Goal: Task Accomplishment & Management: Complete application form

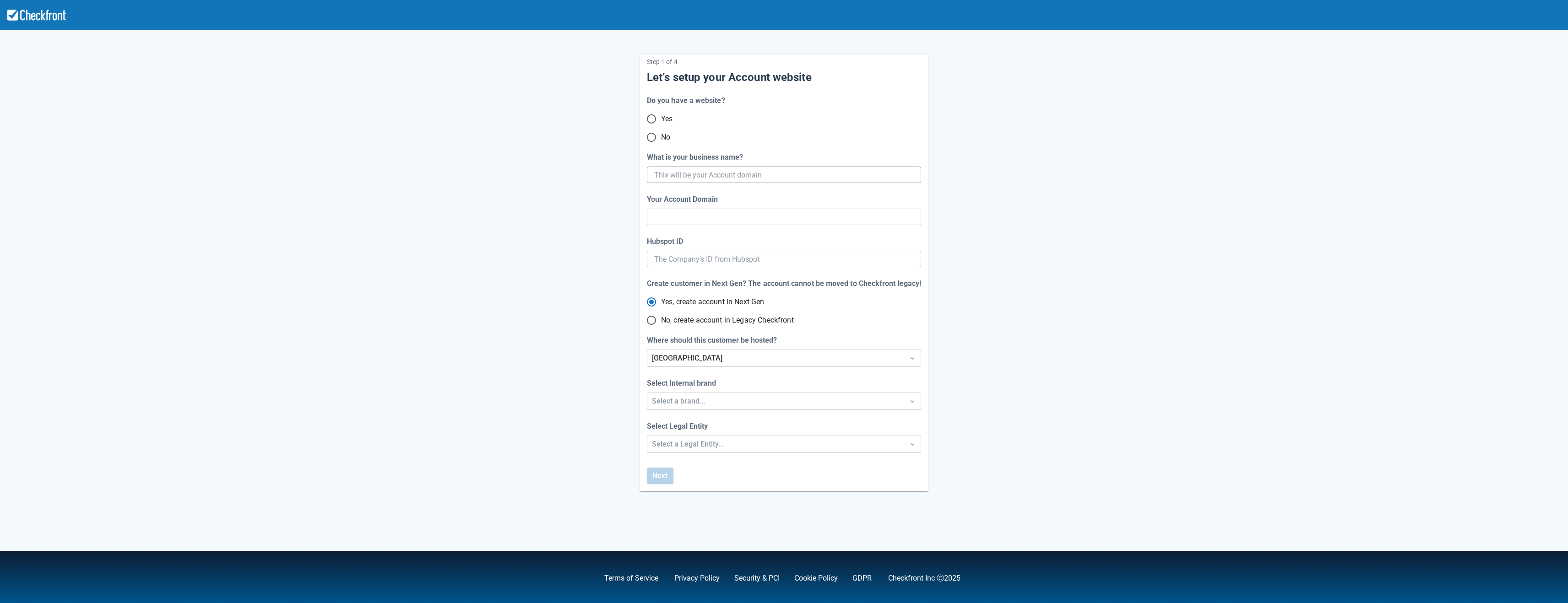
click at [693, 175] on input "What is your business name?" at bounding box center [783, 175] width 258 height 16
type input "mari"
type input "[PERSON_NAME]"
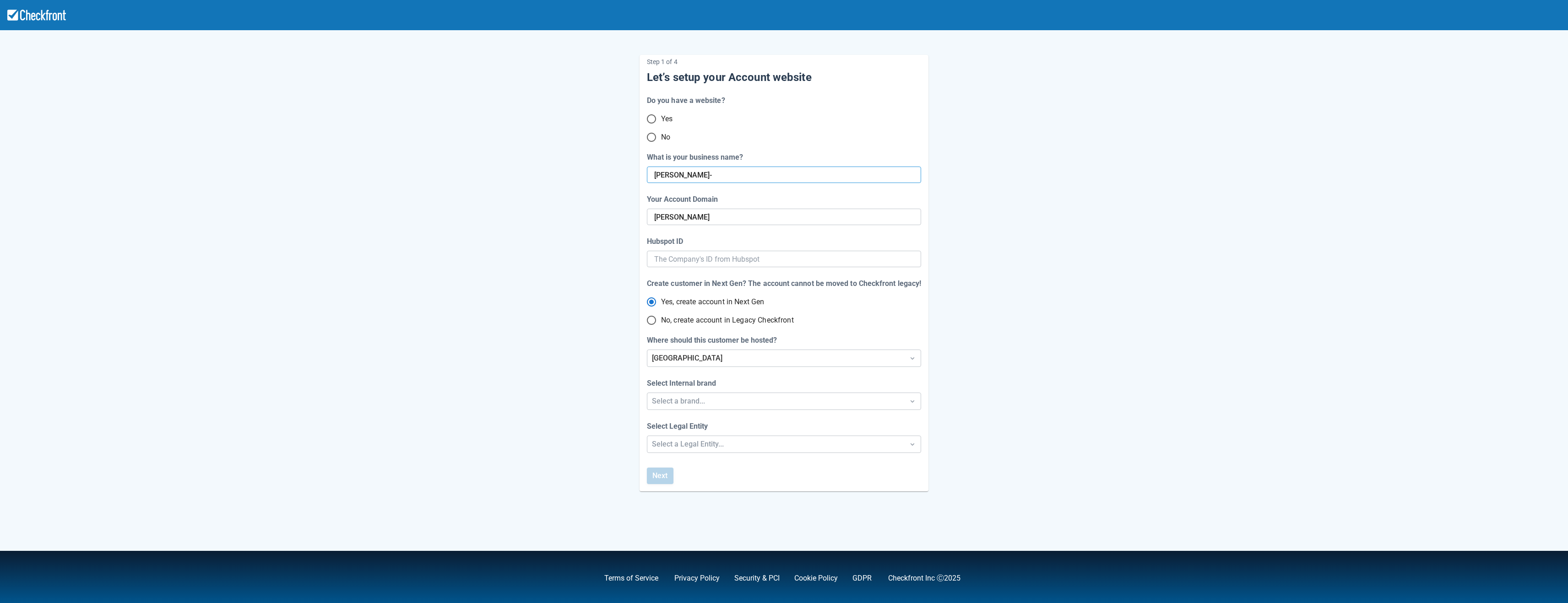
type input "[PERSON_NAME]-n"
type input "[PERSON_NAME]-b"
type input "[PERSON_NAME]"
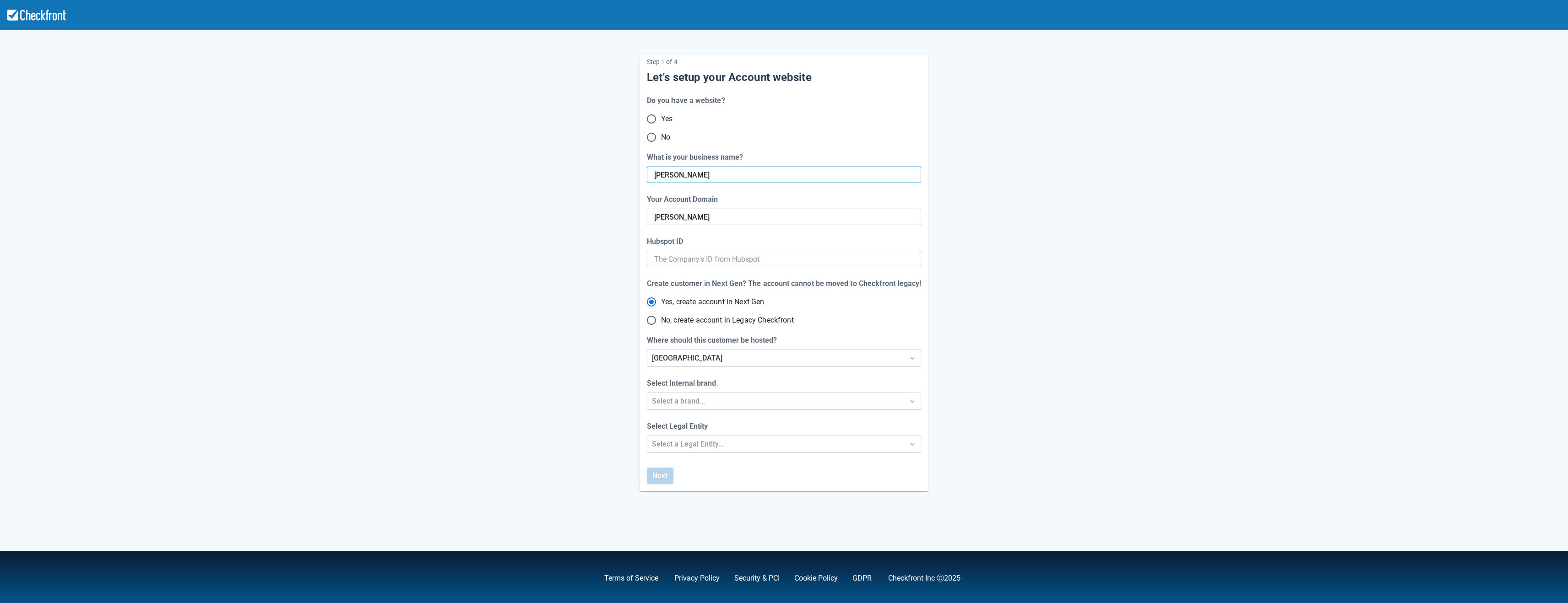
type input "[PERSON_NAME]-b"
type input "[PERSON_NAME]"
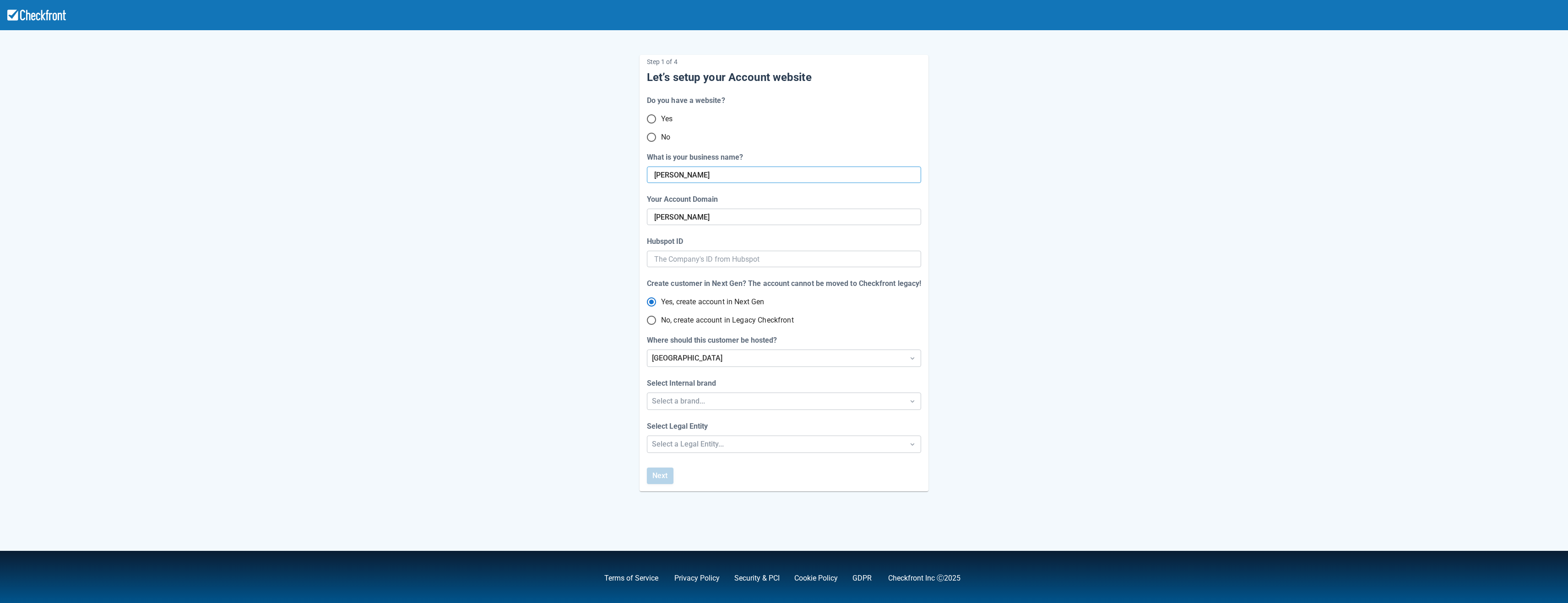
paste input "1.manage.na1.bookingplatform"
type input "[PERSON_NAME]-bucar1.manage.na1.bookingplatform"
type input "[PERSON_NAME]-1-manage-na-1-bookingplatform"
type input "[PERSON_NAME]-bucar1.manage.na1.bookingplatform"
click at [691, 406] on div "Select a brand..." at bounding box center [775, 401] width 248 height 11
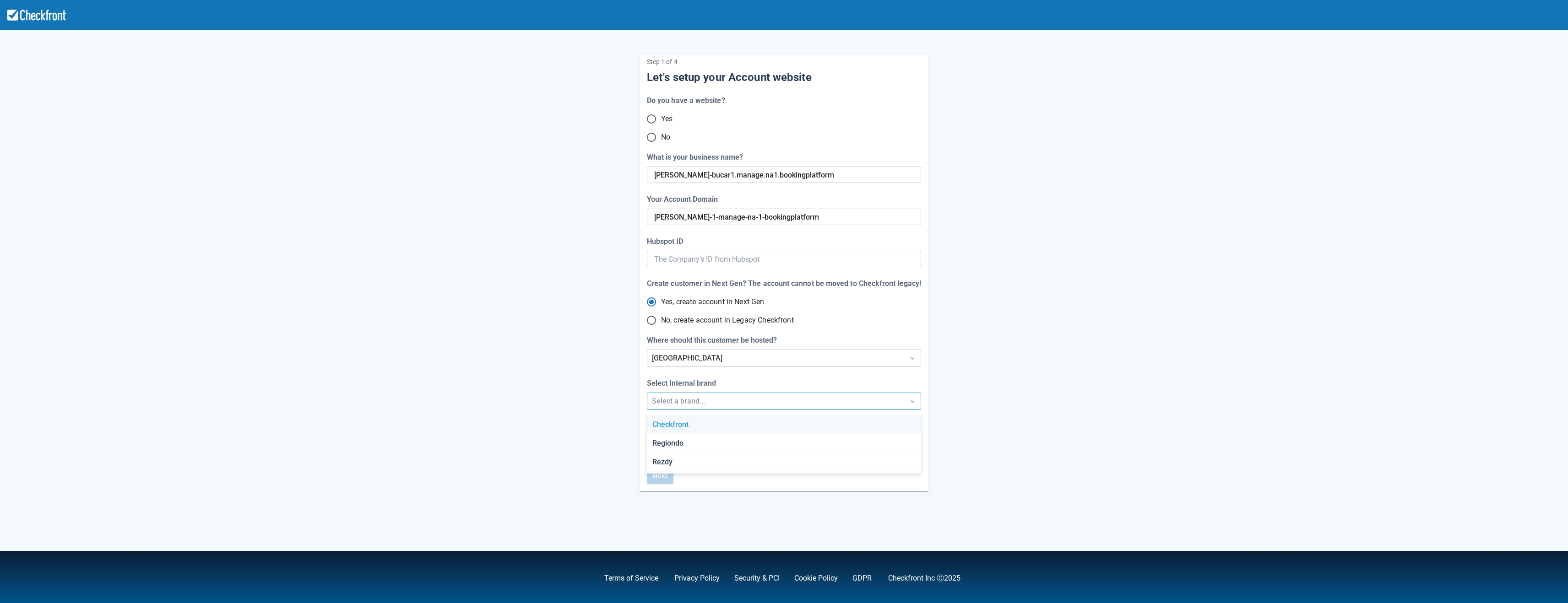
click at [688, 420] on div "Checkfront" at bounding box center [784, 424] width 274 height 18
click at [689, 447] on div "Select a Legal Entity..." at bounding box center [775, 444] width 248 height 11
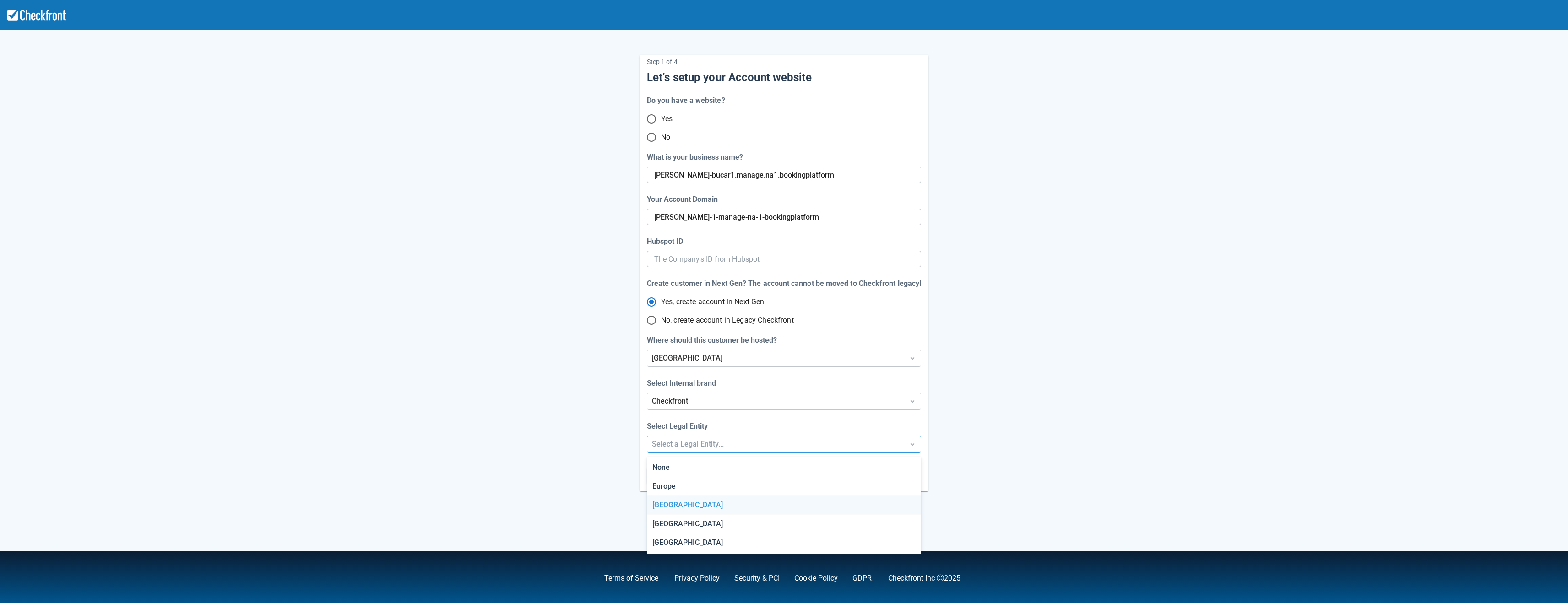
click at [710, 507] on div "[GEOGRAPHIC_DATA]" at bounding box center [784, 505] width 274 height 18
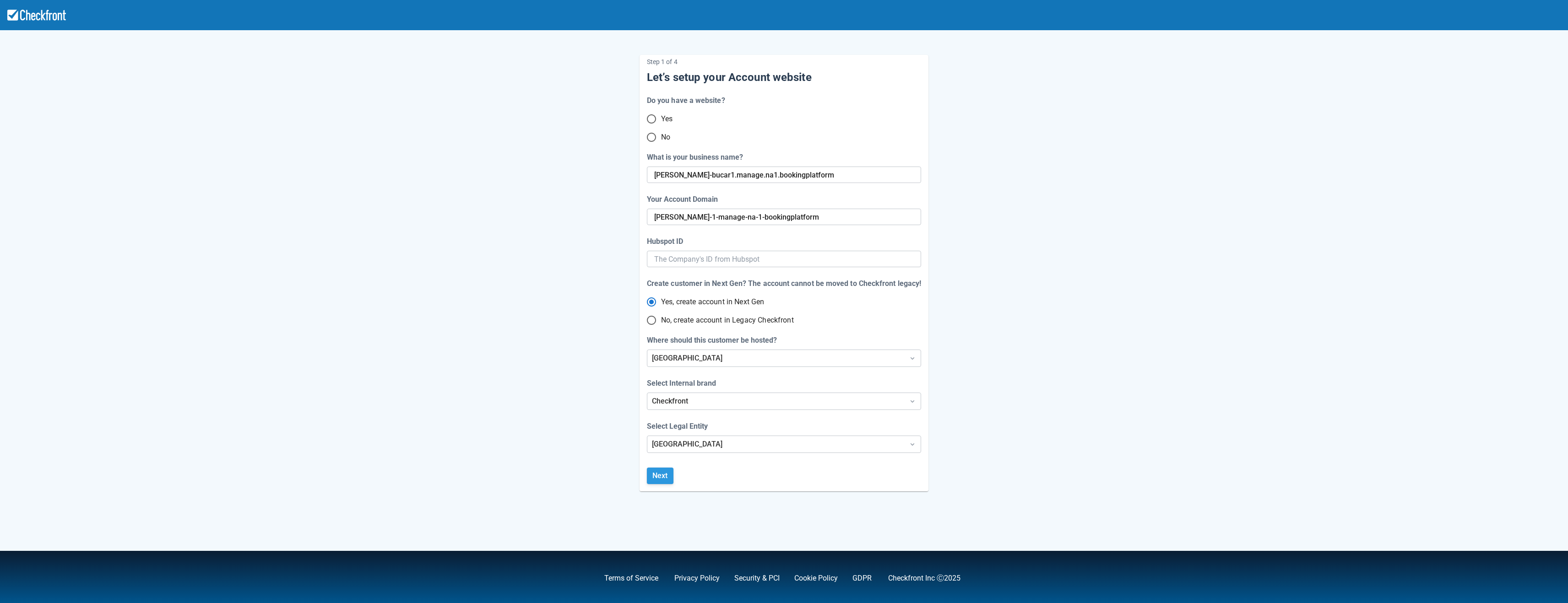
click at [659, 475] on button "Next" at bounding box center [660, 475] width 27 height 16
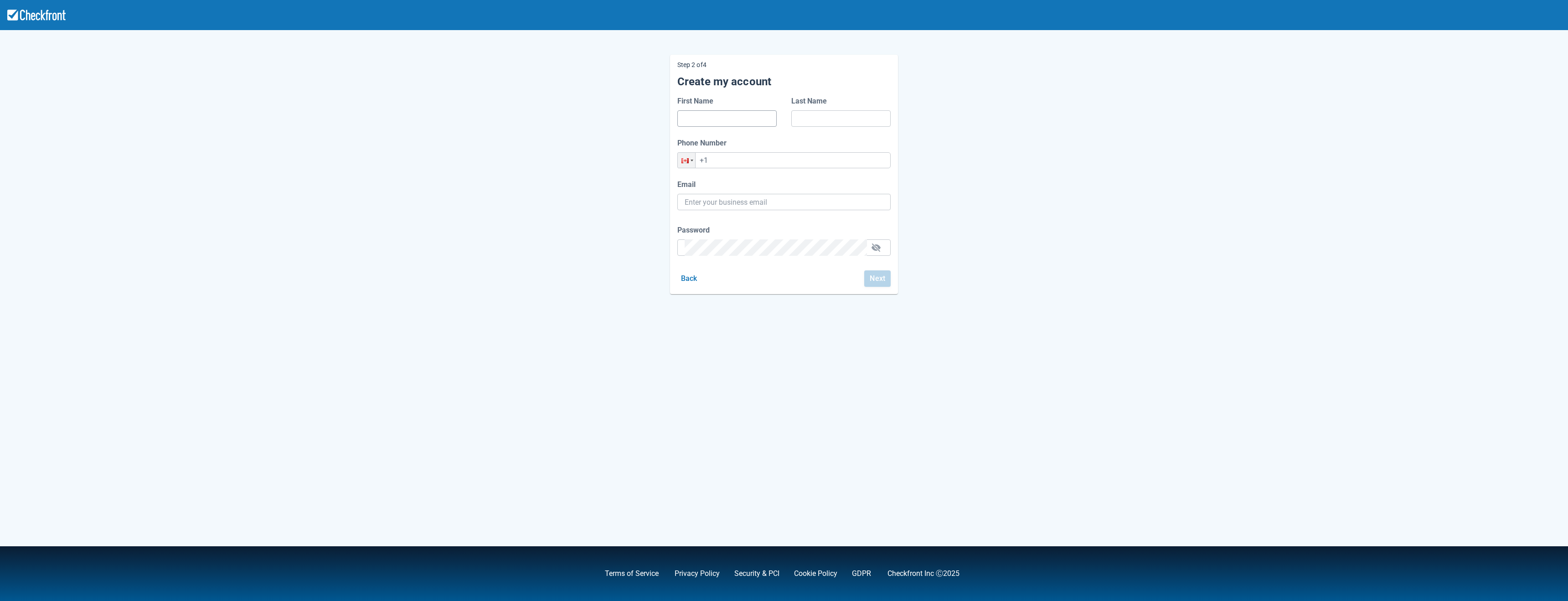
click at [695, 113] on input "First Name" at bounding box center [727, 118] width 85 height 16
type input "[PERSON_NAME]"
type input "[PERSON_NAME][EMAIL_ADDRESS][PERSON_NAME][DOMAIN_NAME]"
drag, startPoint x: 755, startPoint y: 146, endPoint x: 760, endPoint y: 160, distance: 14.9
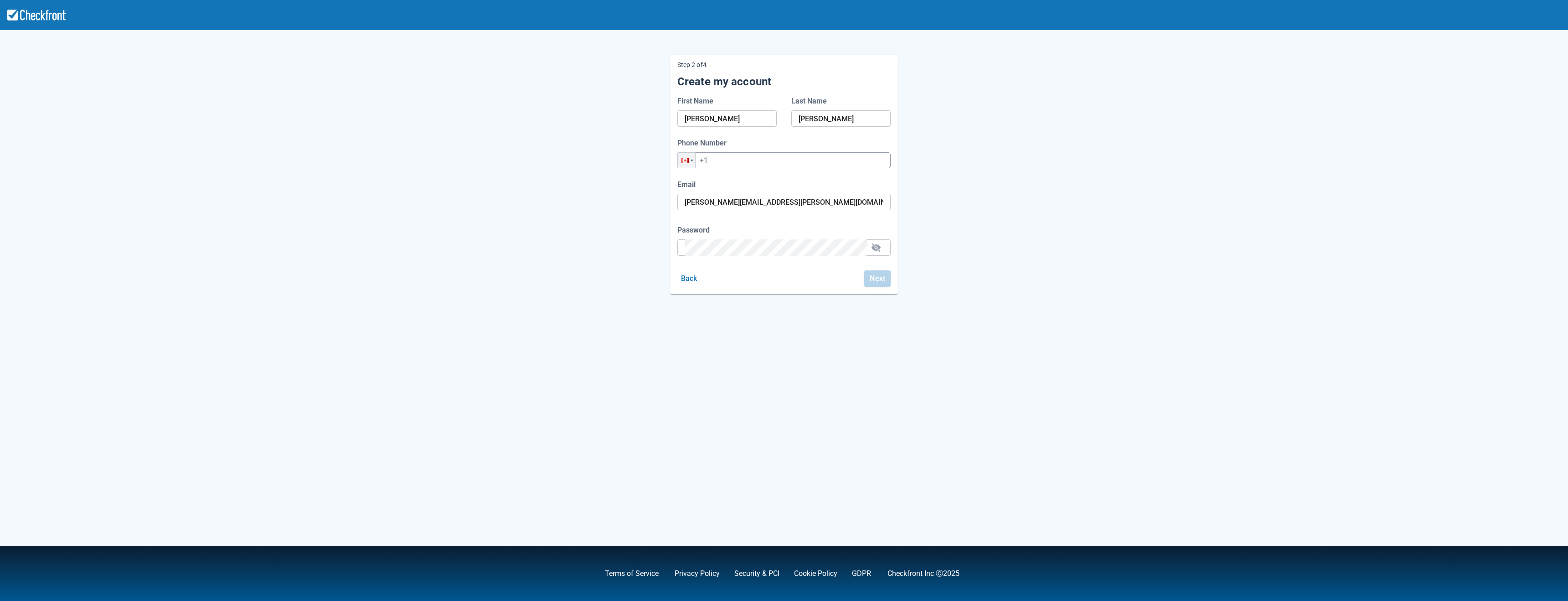
click at [755, 146] on div "Phone Number" at bounding box center [784, 143] width 213 height 11
click at [760, 160] on input "+1" at bounding box center [784, 160] width 213 height 16
type input "[PHONE_NUMBER]"
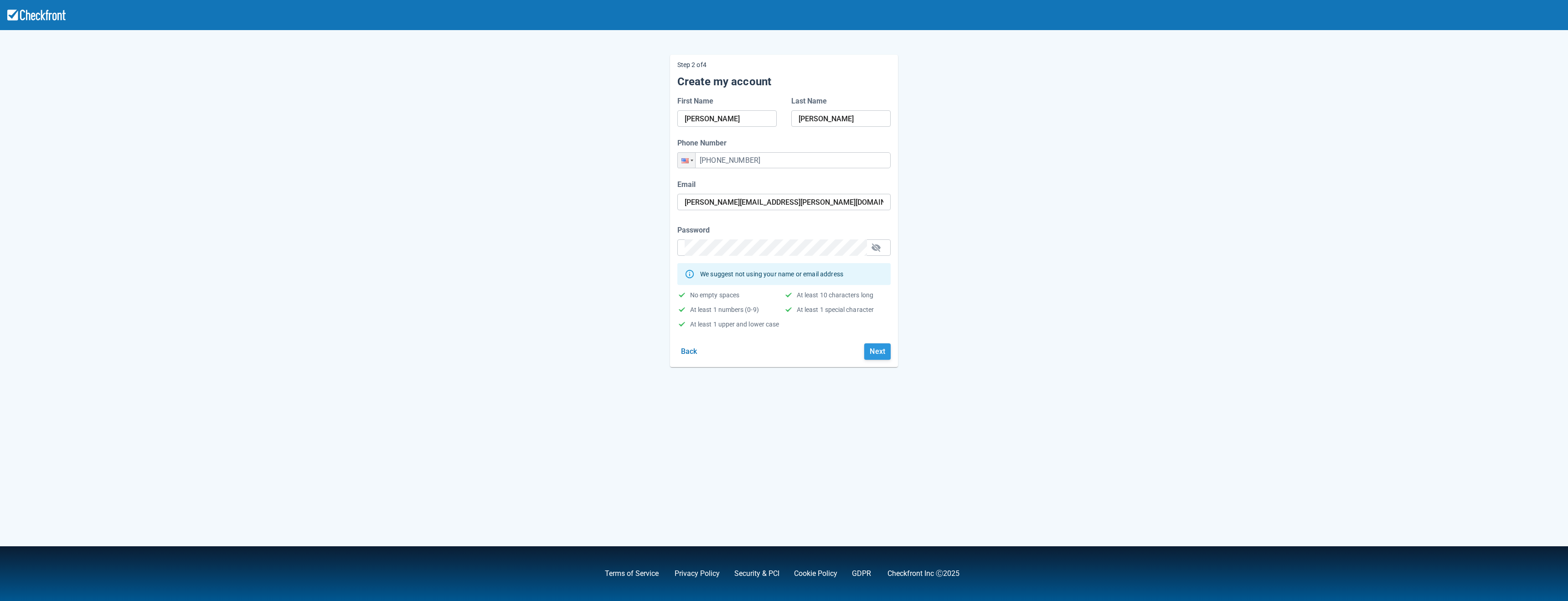
click at [884, 351] on button "Next" at bounding box center [877, 351] width 27 height 16
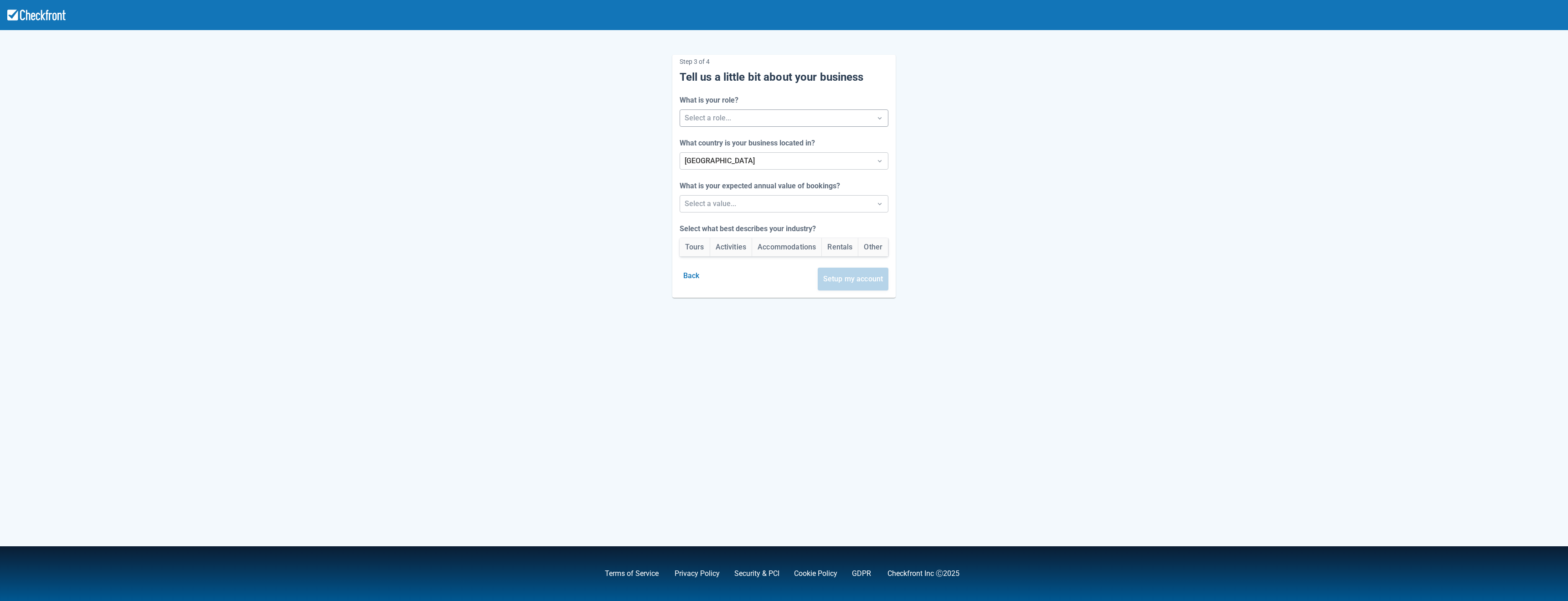
click at [719, 124] on div at bounding box center [776, 118] width 183 height 13
click at [695, 173] on div "Developer" at bounding box center [784, 178] width 213 height 18
click at [701, 197] on div at bounding box center [776, 203] width 183 height 13
click at [708, 249] on div "Between $250k -$1m/yr" at bounding box center [784, 245] width 213 height 18
click at [698, 250] on button "Tours" at bounding box center [695, 247] width 30 height 18
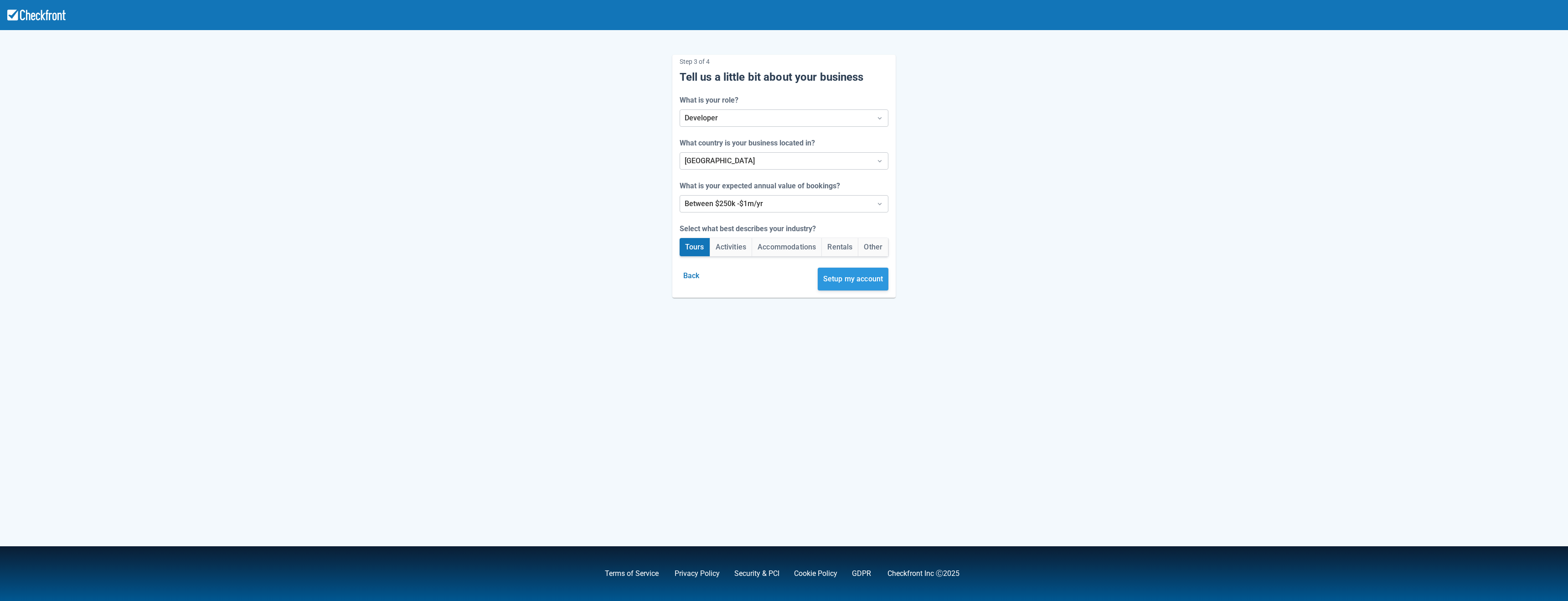
click at [846, 279] on button "Setup my account" at bounding box center [853, 279] width 71 height 23
